Goal: Download file/media

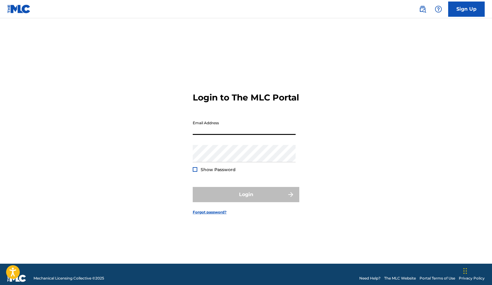
click at [224, 131] on input "Email Address" at bounding box center [244, 126] width 103 height 17
type input "[PERSON_NAME][EMAIL_ADDRESS][DOMAIN_NAME]"
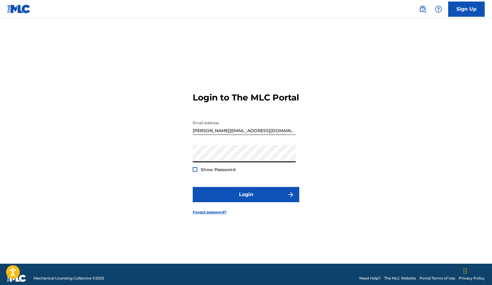
click at [196, 172] on div at bounding box center [195, 169] width 5 height 5
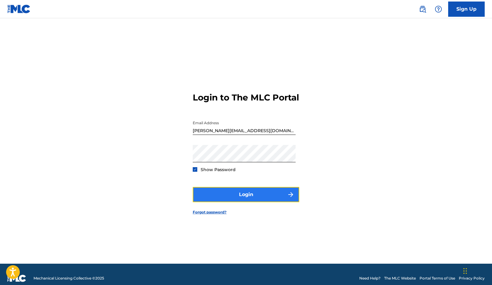
click at [232, 198] on button "Login" at bounding box center [246, 194] width 107 height 15
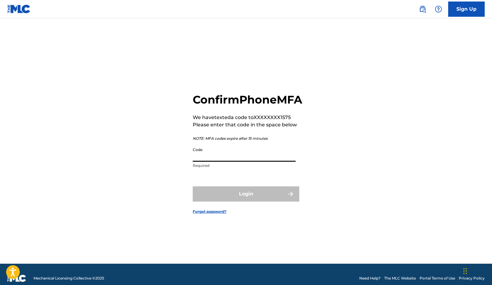
click at [224, 158] on input "Code" at bounding box center [244, 152] width 103 height 17
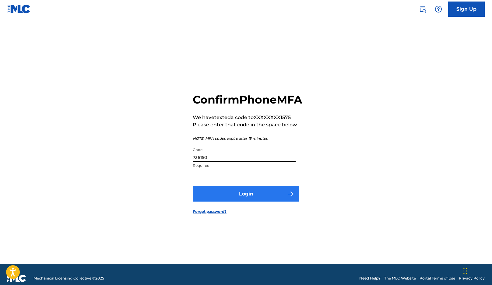
type input "736150"
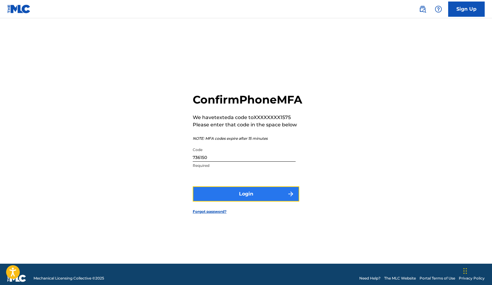
click at [244, 198] on button "Login" at bounding box center [246, 193] width 107 height 15
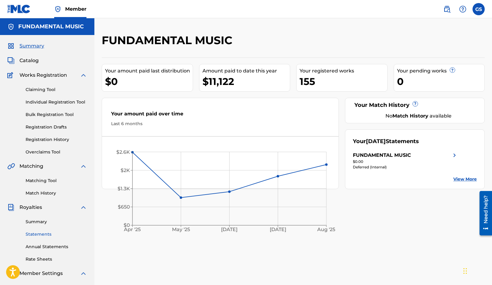
click at [33, 233] on link "Statements" at bounding box center [57, 234] width 62 height 6
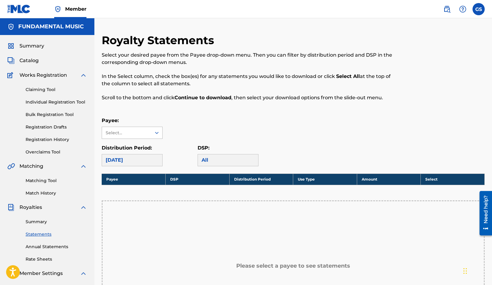
click at [123, 134] on div "Select..." at bounding box center [126, 133] width 41 height 6
click at [123, 148] on div "FUNDAMENTAL MUSIC" at bounding box center [132, 150] width 60 height 23
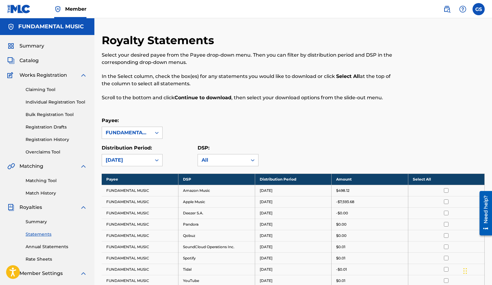
click at [417, 181] on th "Select All" at bounding box center [446, 179] width 77 height 11
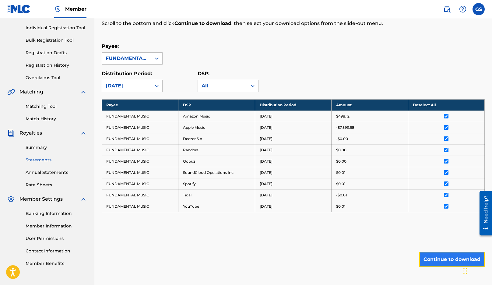
click at [441, 263] on button "Continue to download" at bounding box center [451, 259] width 65 height 15
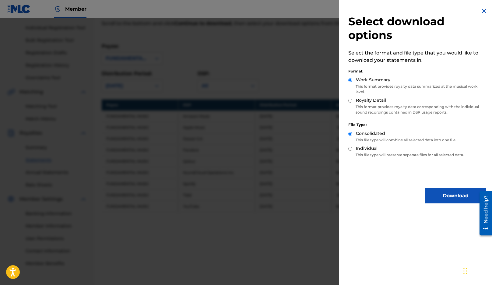
click at [349, 101] on input "Royalty Detail" at bounding box center [350, 101] width 4 height 4
radio input "true"
click at [436, 196] on button "Download" at bounding box center [455, 195] width 61 height 15
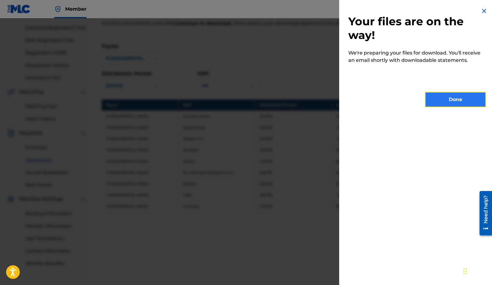
click at [442, 104] on button "Done" at bounding box center [455, 99] width 61 height 15
